Goal: Task Accomplishment & Management: Manage account settings

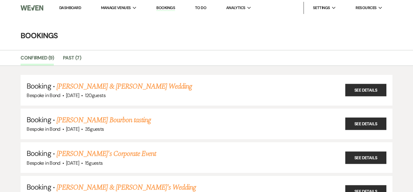
click at [173, 11] on li "Bookings" at bounding box center [165, 8] width 25 height 12
click at [171, 9] on link "Bookings" at bounding box center [165, 8] width 19 height 6
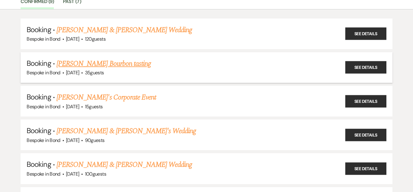
scroll to position [59, 0]
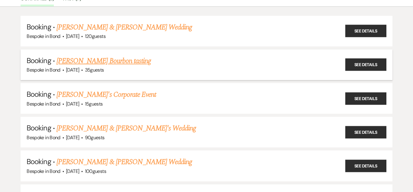
click at [124, 74] on li "Booking · [PERSON_NAME] Bourbon tasting Bespoke in Bond · [DATE] · 35 guests Se…" at bounding box center [207, 64] width 372 height 31
click at [174, 68] on div "Bespoke in Bond · [DATE] · 35 guests" at bounding box center [207, 70] width 360 height 8
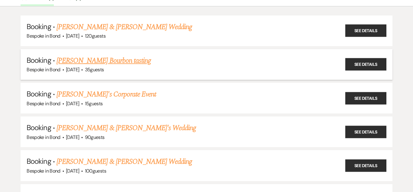
scroll to position [60, 0]
